Goal: Register for event/course

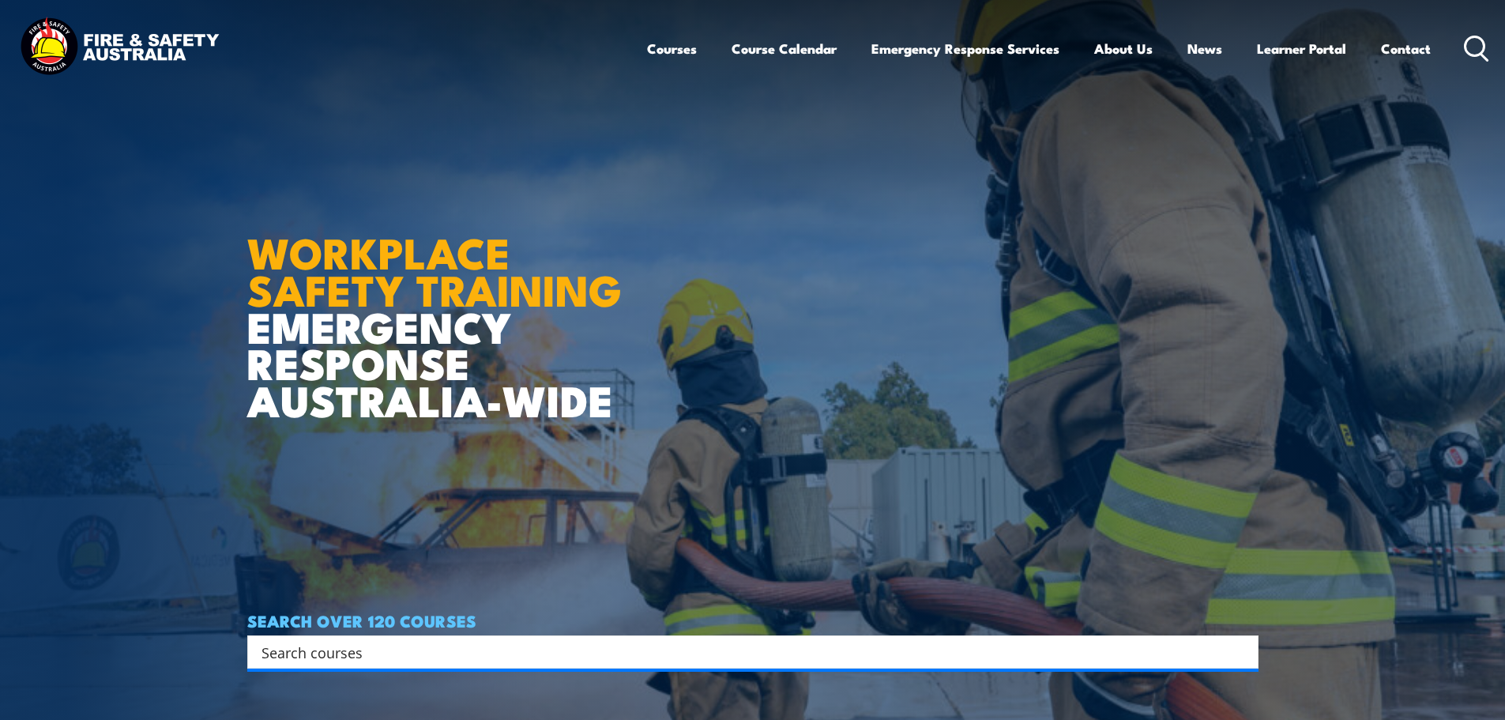
click at [330, 639] on div "Search" at bounding box center [753, 651] width 1012 height 33
click at [327, 649] on input "Search input" at bounding box center [743, 652] width 963 height 24
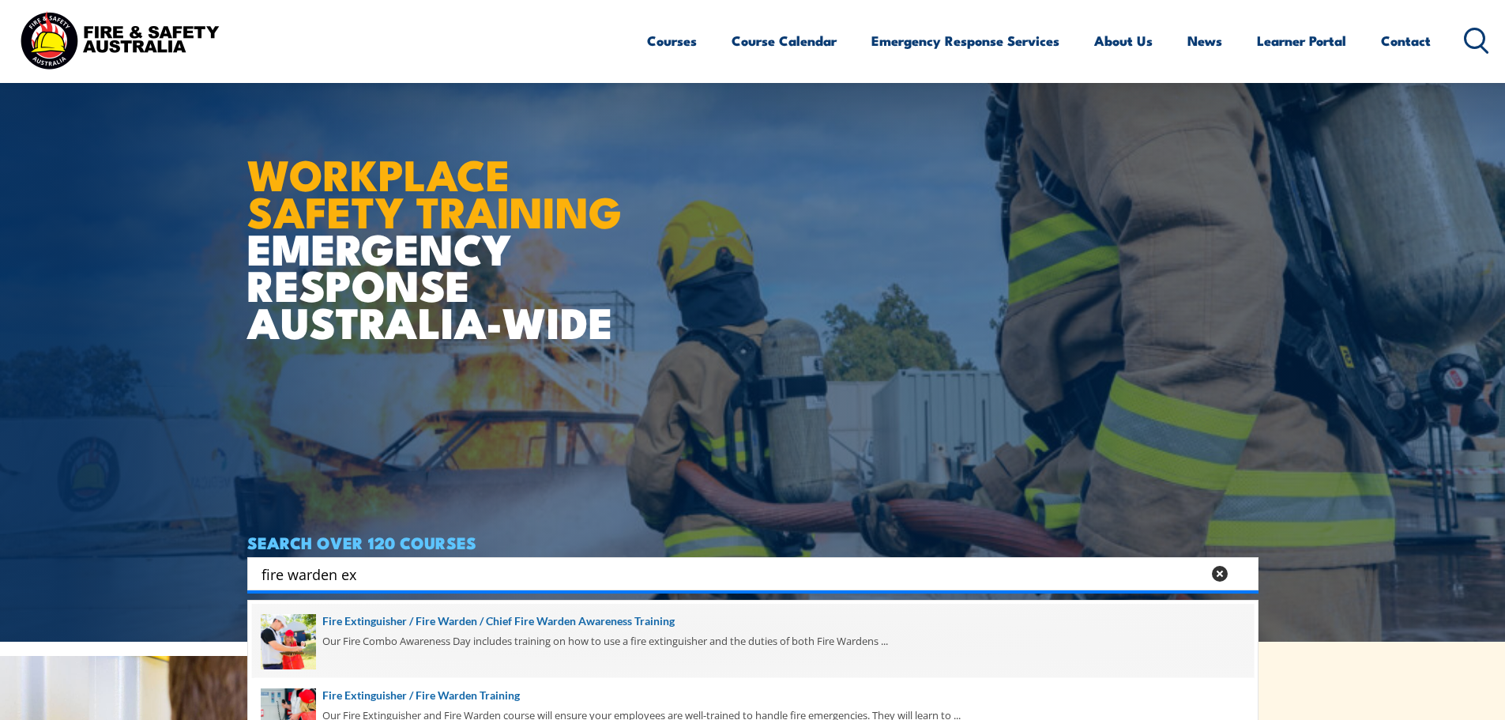
scroll to position [237, 0]
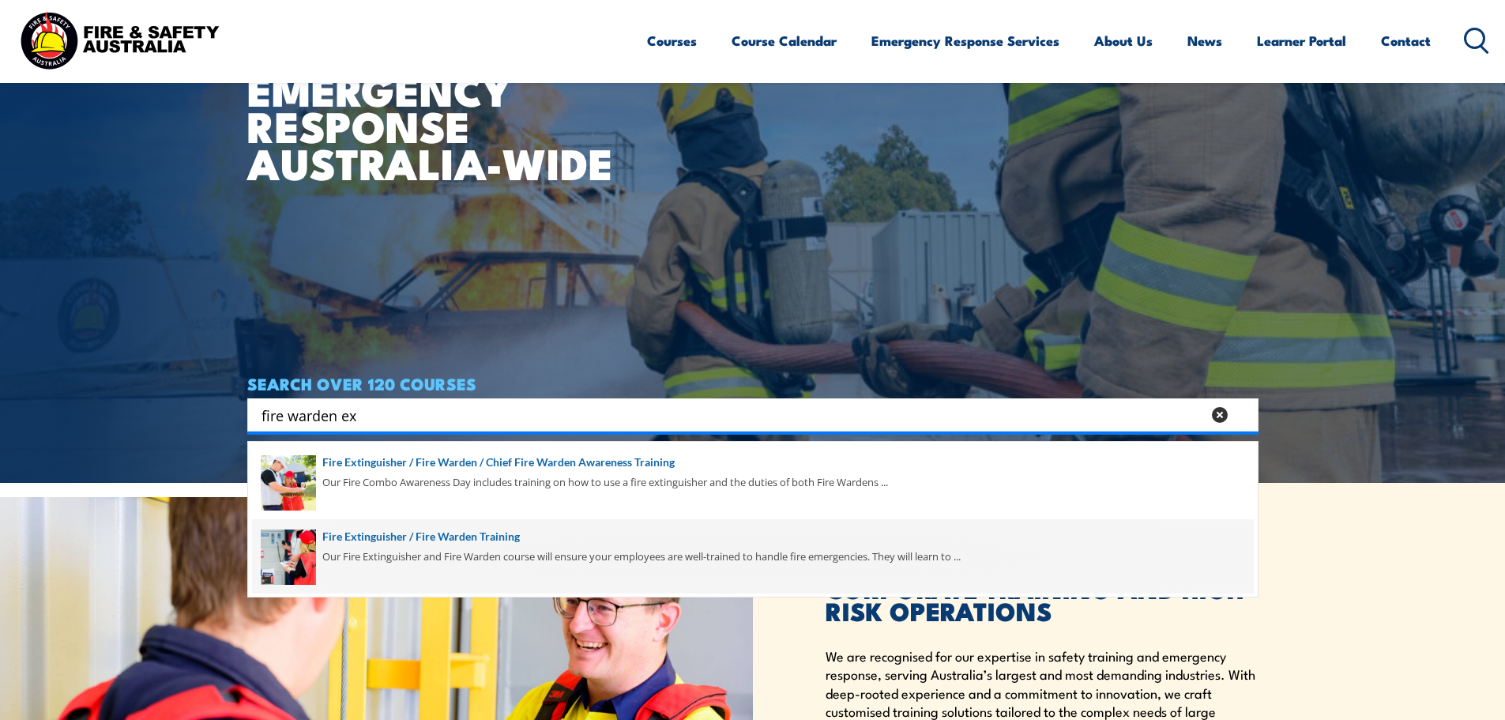
type input "fire warden ex"
click at [392, 557] on span at bounding box center [753, 556] width 1002 height 74
click at [401, 529] on span at bounding box center [753, 556] width 1002 height 74
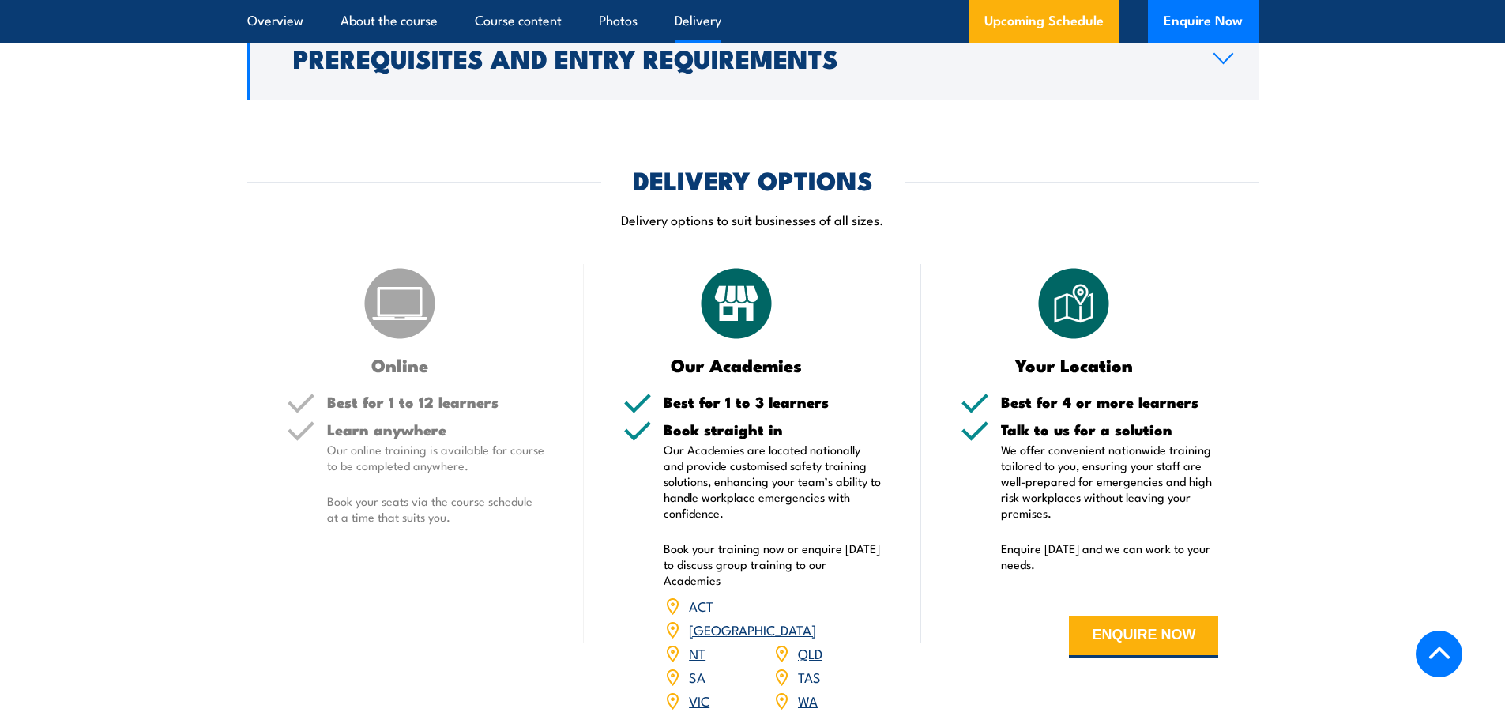
scroll to position [2529, 0]
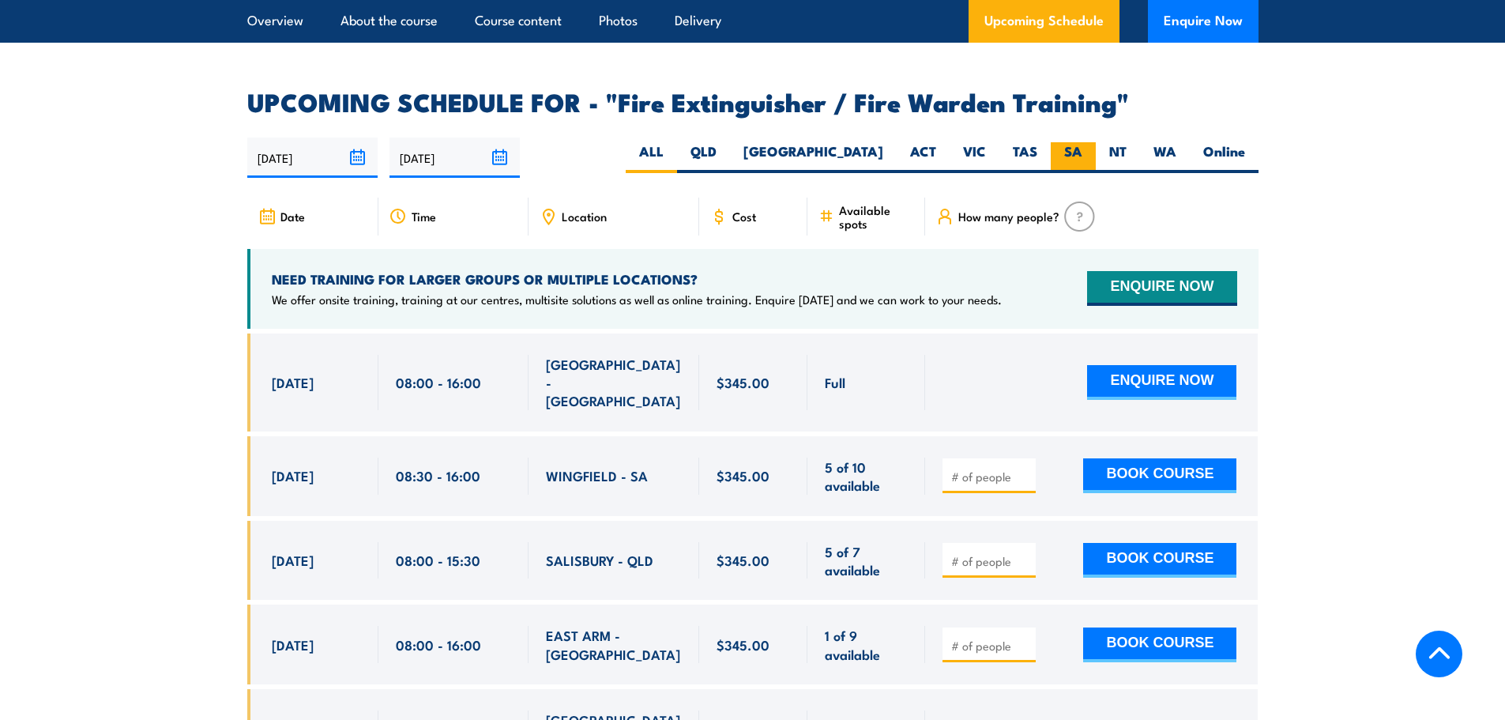
click at [1087, 142] on label "SA" at bounding box center [1073, 157] width 45 height 31
click at [1087, 142] on input "SA" at bounding box center [1088, 147] width 10 height 10
radio input "true"
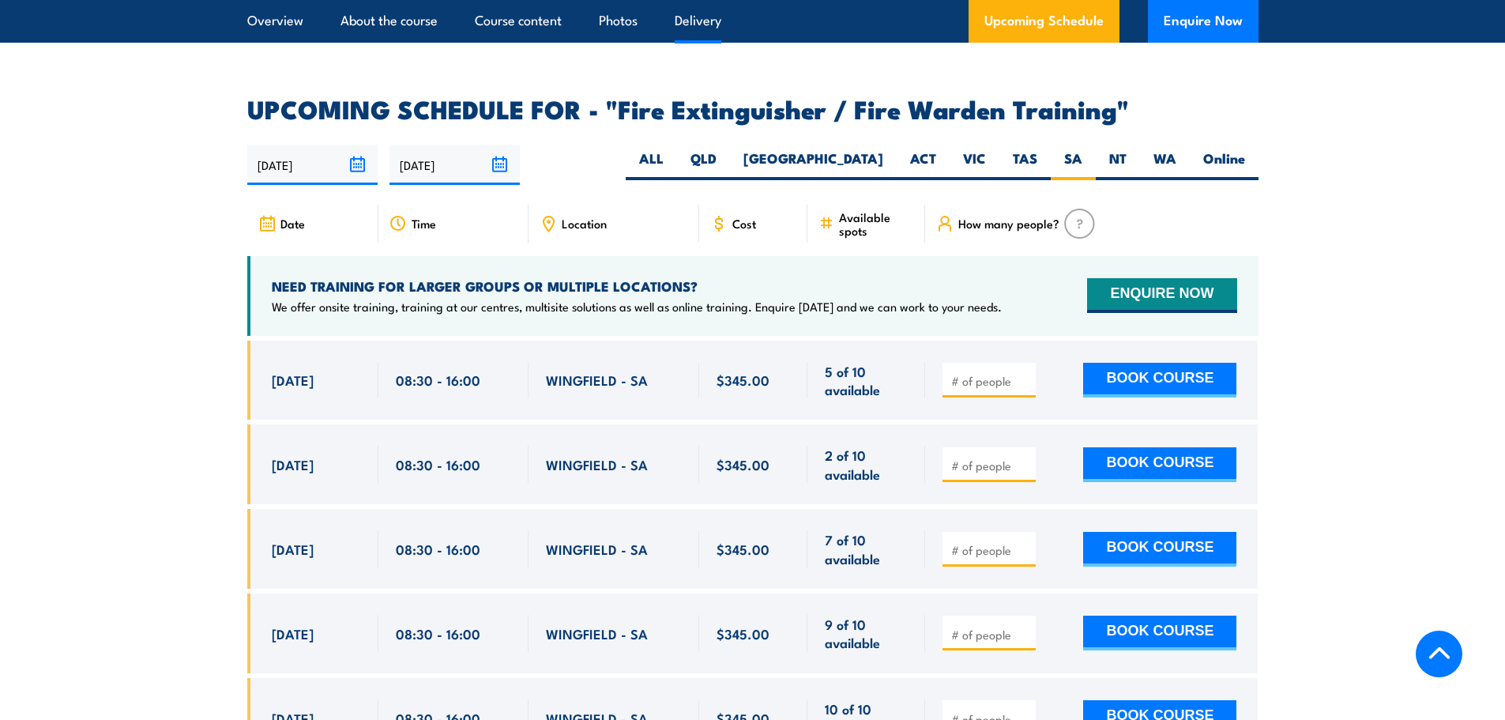
scroll to position [2595, 0]
